Goal: Task Accomplishment & Management: Use online tool/utility

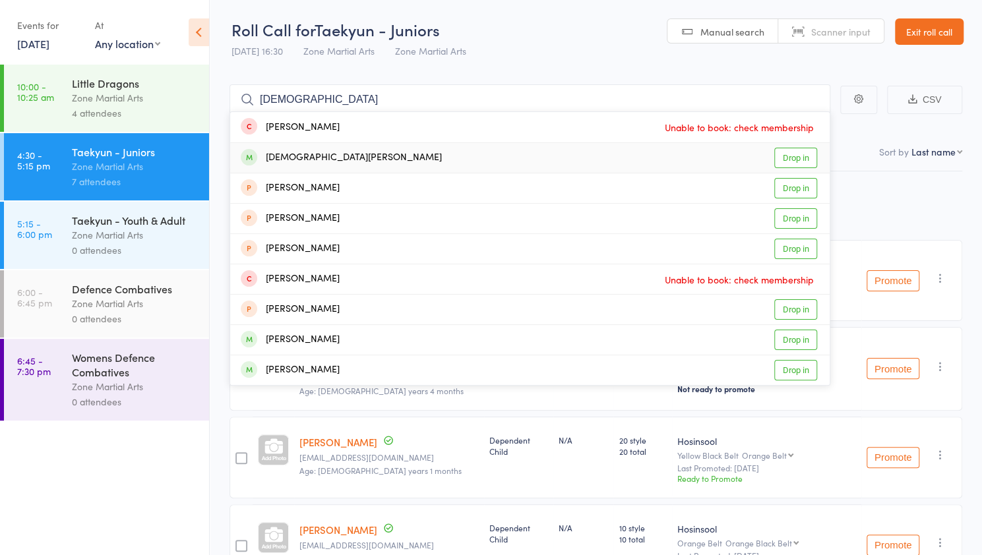
type input "[DEMOGRAPHIC_DATA]"
click at [796, 162] on link "Drop in" at bounding box center [795, 158] width 43 height 20
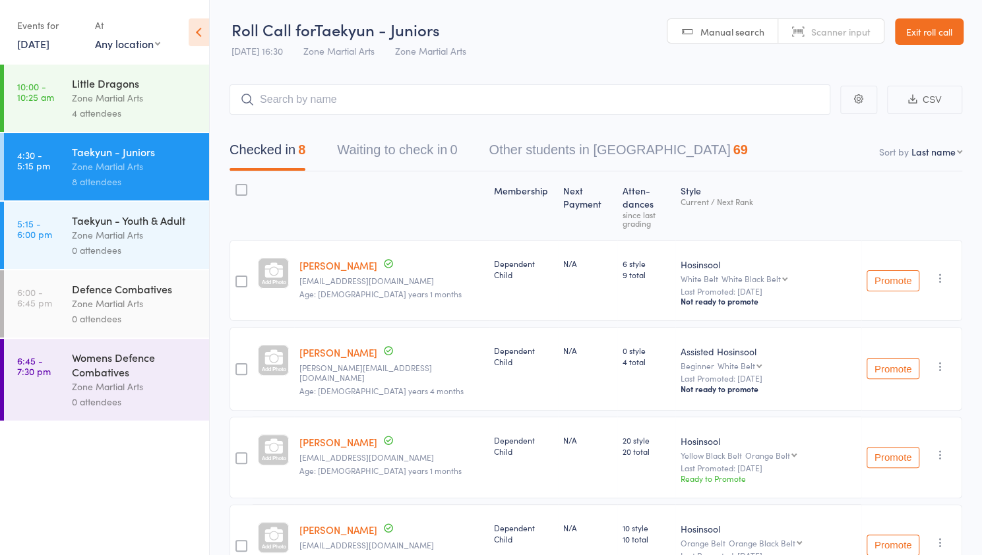
click at [181, 255] on div "0 attendees" at bounding box center [135, 250] width 126 height 15
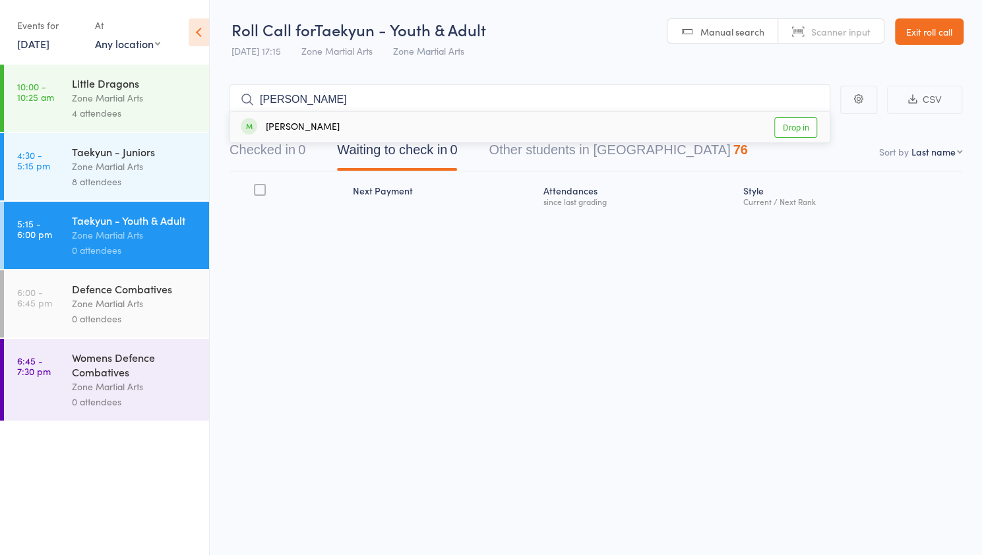
type input "[PERSON_NAME]"
click at [811, 128] on link "Drop in" at bounding box center [795, 127] width 43 height 20
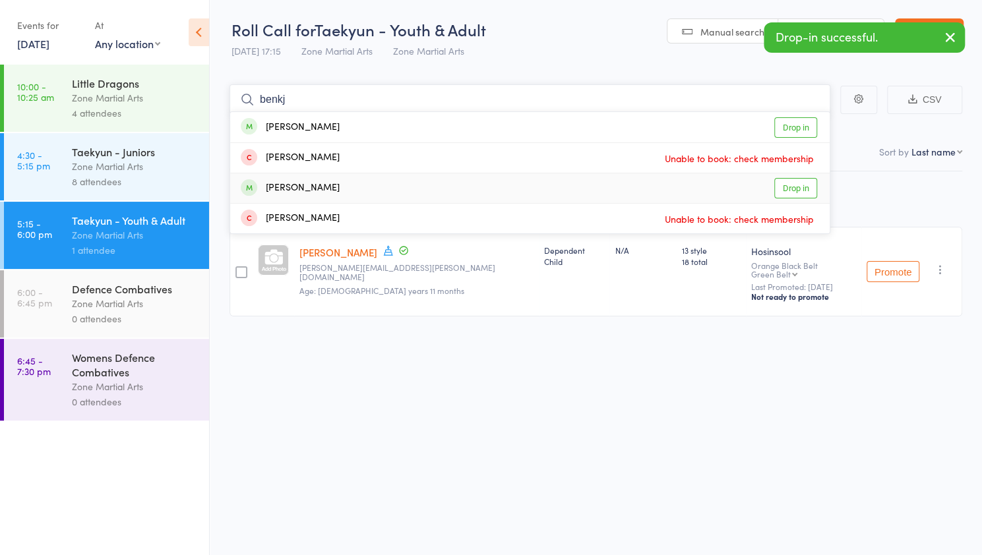
type input "benkj"
click at [804, 193] on link "Drop in" at bounding box center [795, 188] width 43 height 20
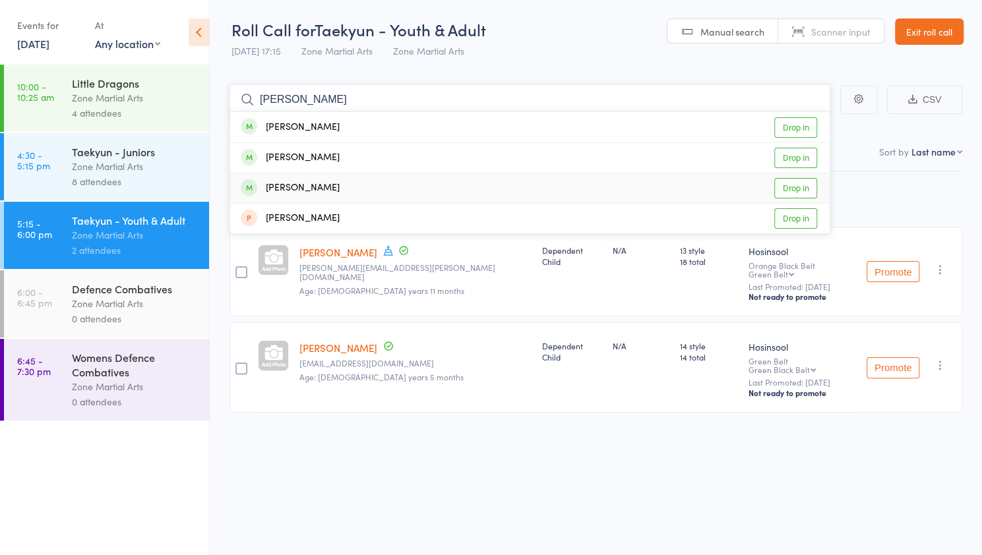
type input "[PERSON_NAME]"
click at [808, 187] on link "Drop in" at bounding box center [795, 188] width 43 height 20
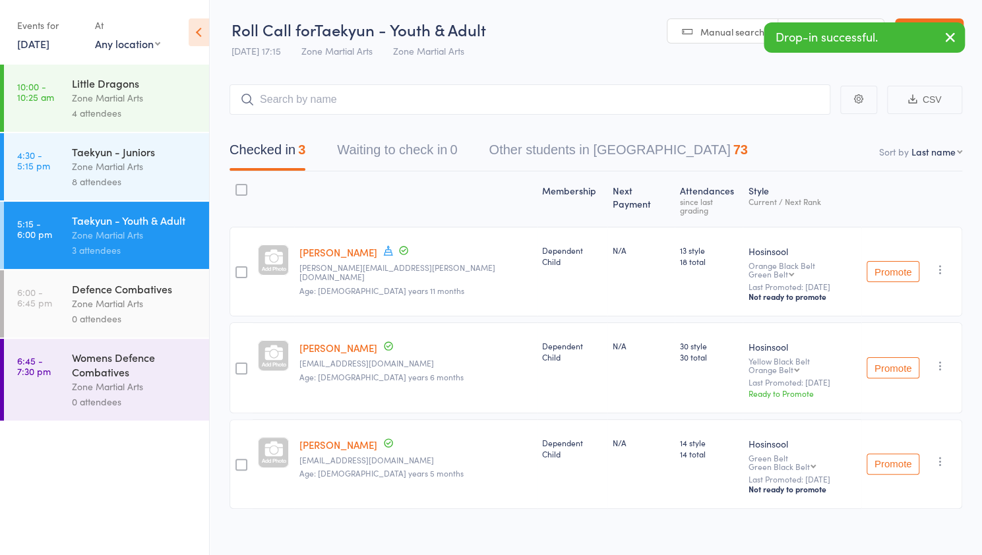
click at [808, 187] on div "Style Current / Next Rank" at bounding box center [801, 199] width 119 height 44
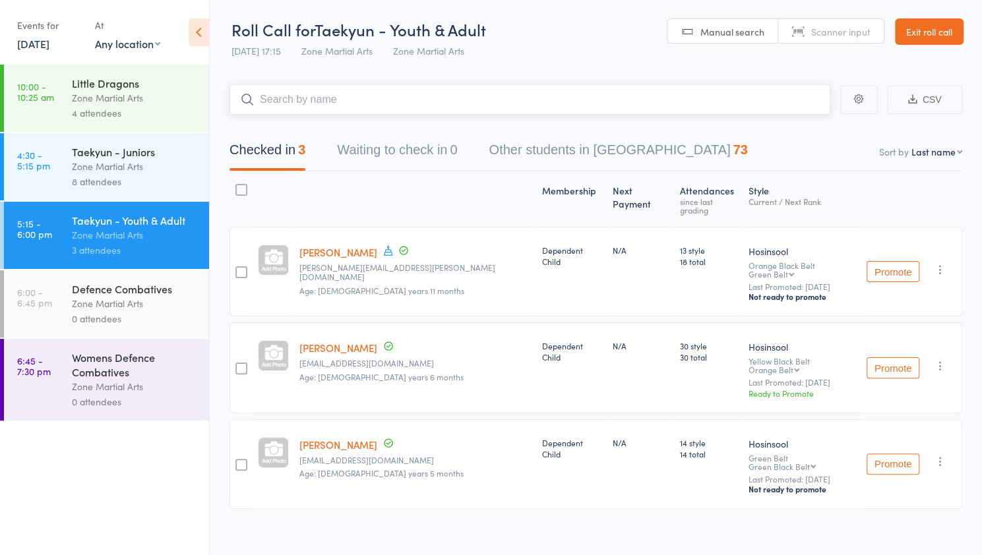
click at [709, 92] on input "search" at bounding box center [529, 99] width 601 height 30
type input "[PERSON_NAME]"
click at [806, 131] on link "Drop in" at bounding box center [795, 127] width 43 height 20
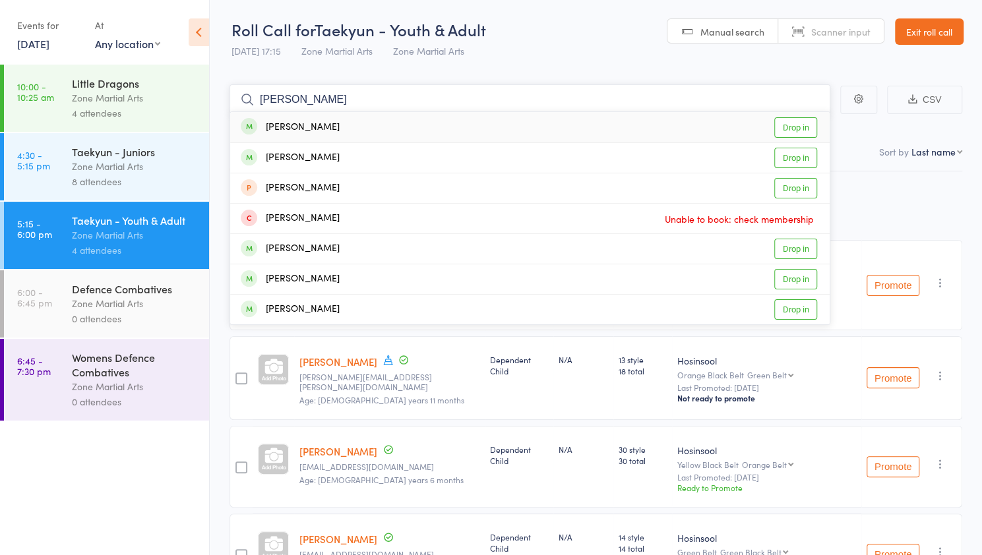
type input "[PERSON_NAME]"
click at [799, 127] on link "Drop in" at bounding box center [795, 127] width 43 height 20
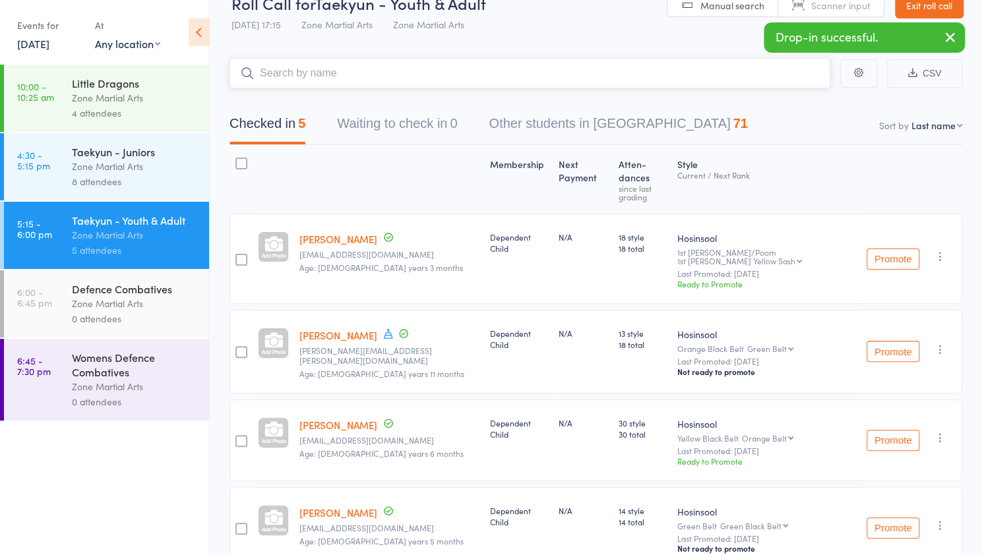
scroll to position [24, 0]
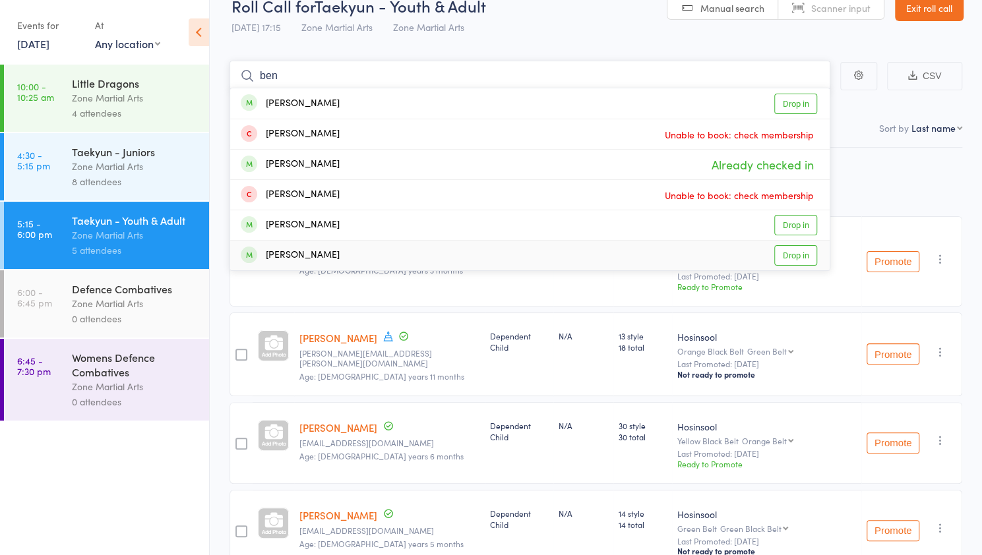
type input "ben"
click at [808, 252] on link "Drop in" at bounding box center [795, 255] width 43 height 20
